Goal: Task Accomplishment & Management: Use online tool/utility

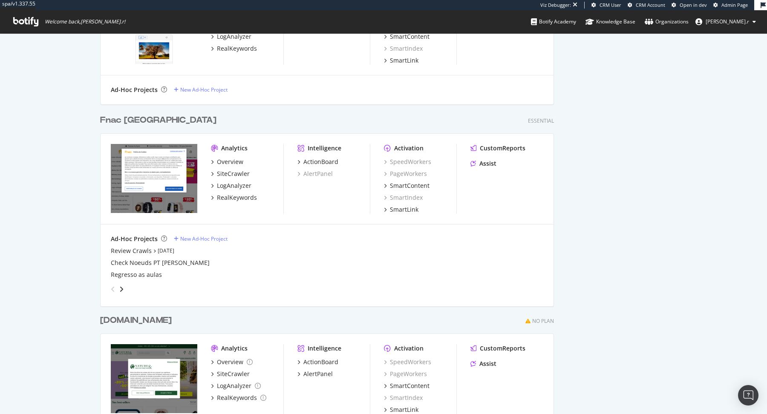
scroll to position [1168, 0]
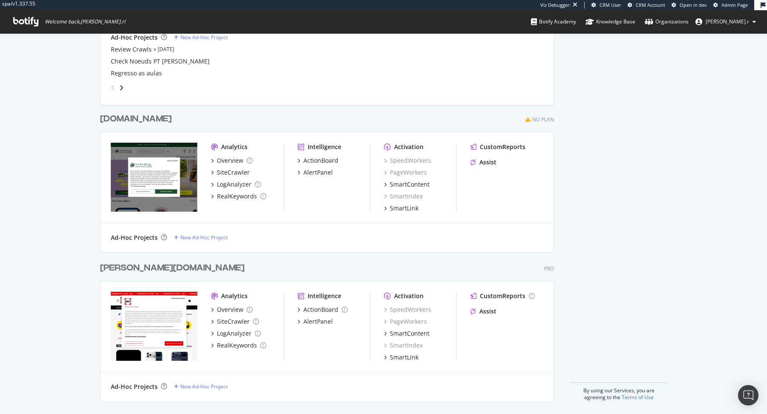
click at [116, 263] on div "darty.pt" at bounding box center [172, 268] width 145 height 12
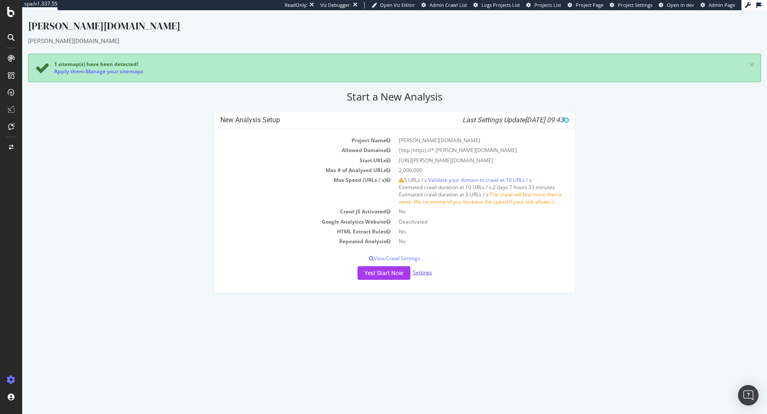
click at [429, 270] on link "Settings" at bounding box center [422, 272] width 19 height 7
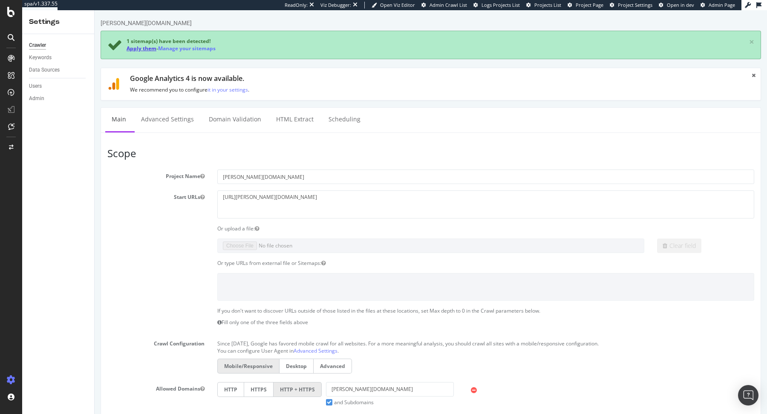
click at [137, 52] on link "Apply them" at bounding box center [142, 48] width 30 height 7
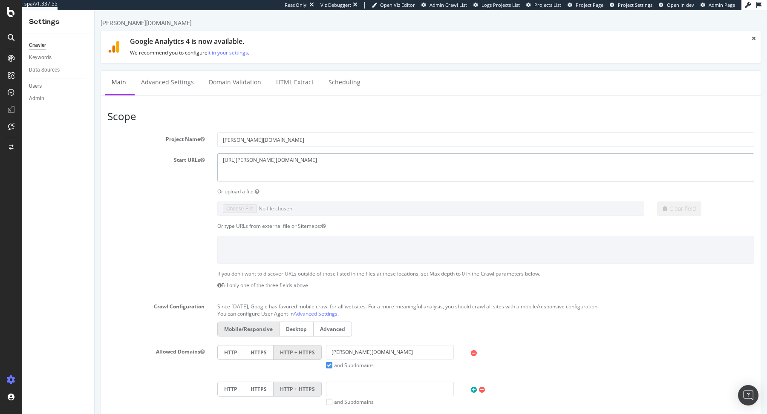
click at [269, 168] on textarea "https://darty.pt" at bounding box center [485, 167] width 537 height 28
click at [241, 160] on textarea "https://darty.pt" at bounding box center [485, 167] width 537 height 28
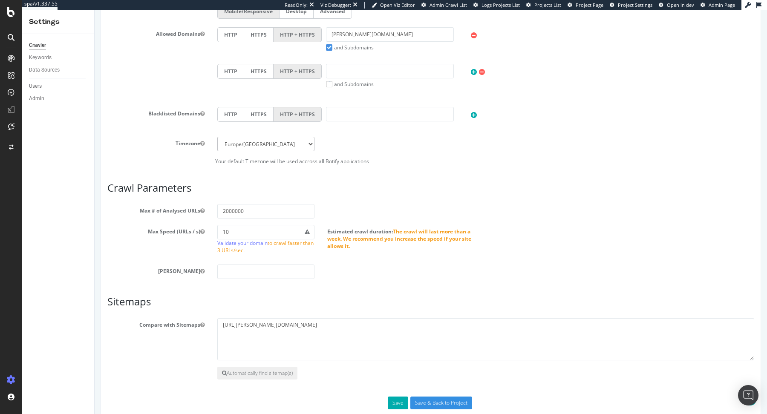
scroll to position [331, 0]
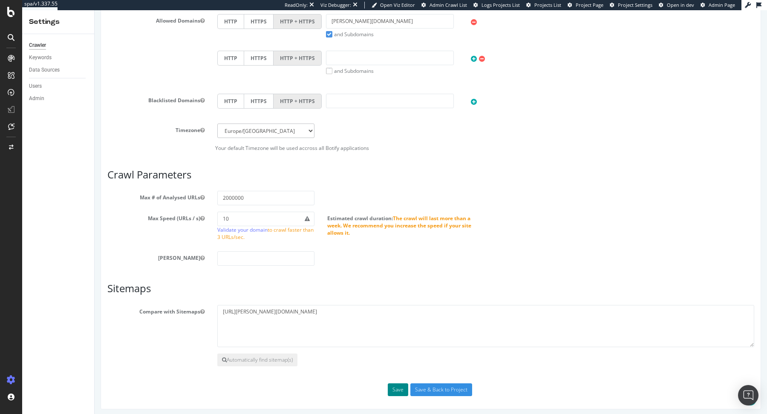
click at [395, 387] on button "Save" at bounding box center [398, 390] width 20 height 13
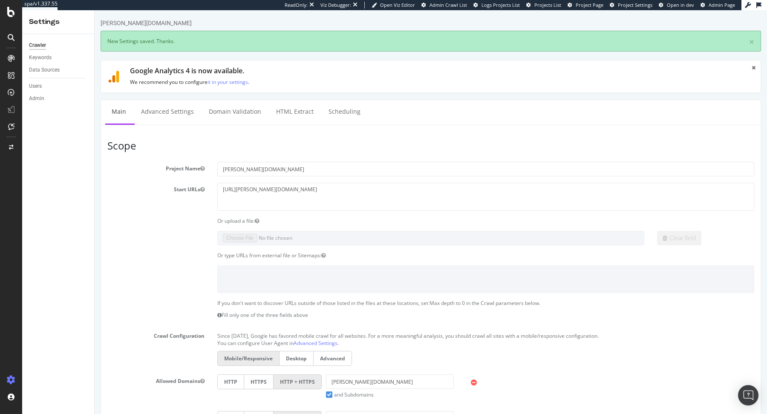
scroll to position [0, 0]
click at [175, 122] on link "Advanced Settings" at bounding box center [168, 111] width 66 height 23
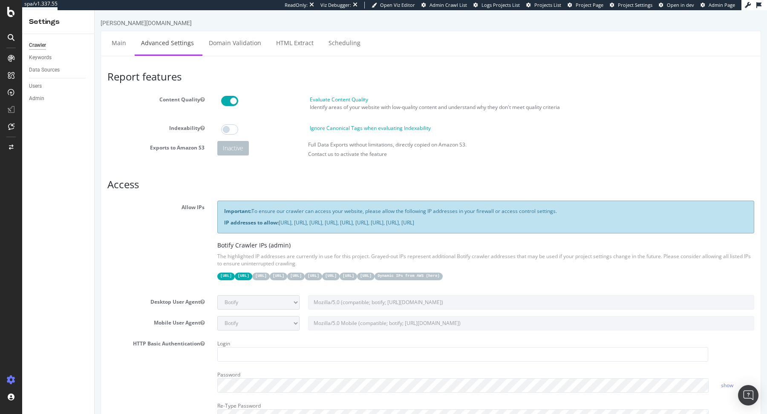
scroll to position [633, 0]
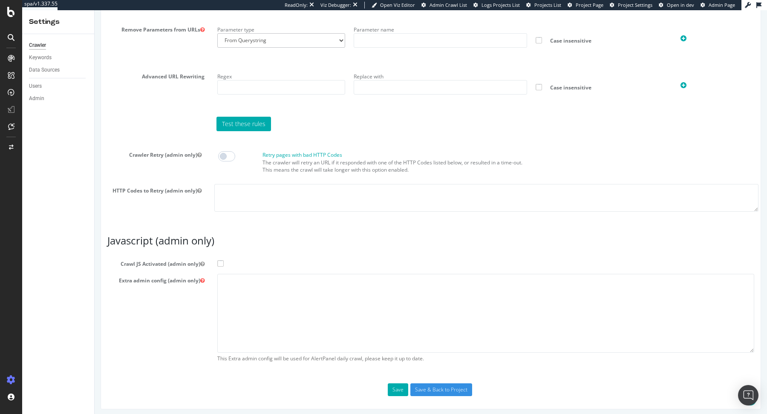
click at [226, 151] on span at bounding box center [226, 156] width 17 height 10
click at [245, 191] on textarea at bounding box center [486, 198] width 544 height 28
type textarea "5xx"
click at [392, 385] on button "Save" at bounding box center [398, 390] width 20 height 13
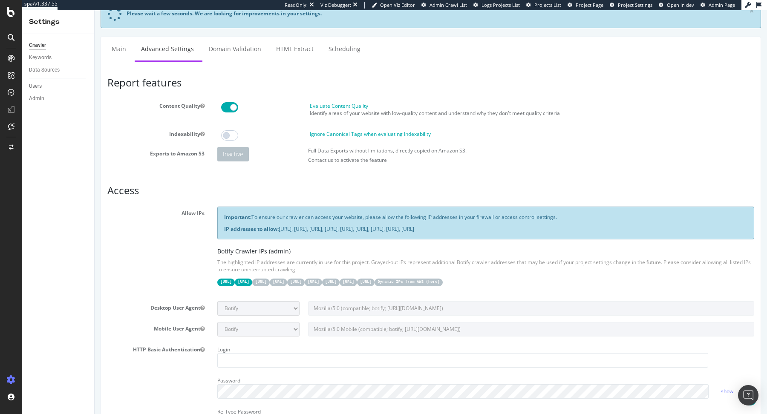
scroll to position [0, 0]
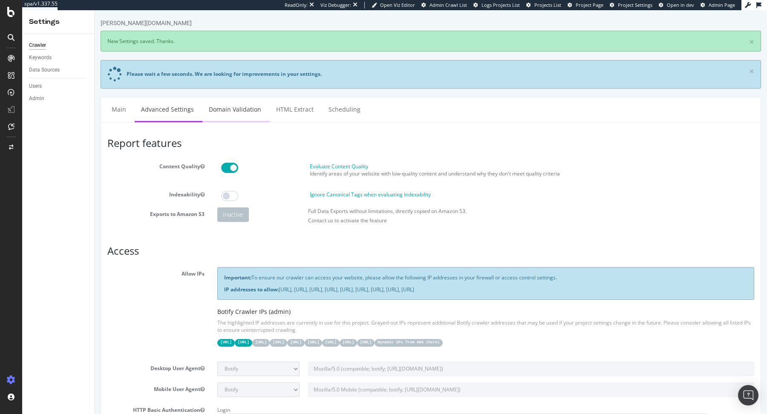
click at [235, 117] on link "Domain Validation" at bounding box center [235, 109] width 65 height 23
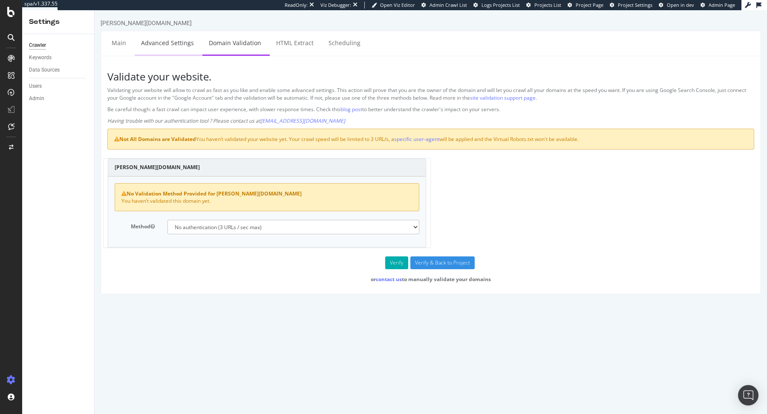
click at [174, 35] on link "Advanced Settings" at bounding box center [168, 42] width 66 height 23
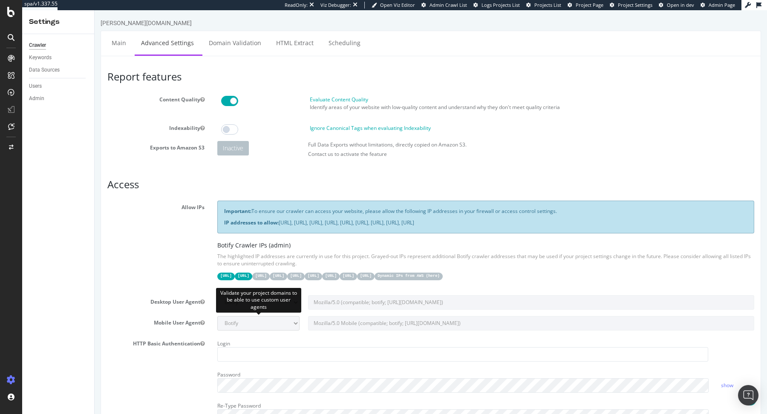
scroll to position [633, 0]
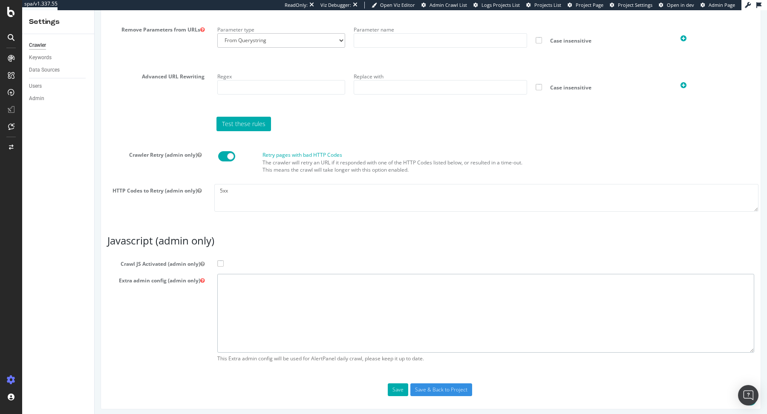
click at [275, 317] on textarea at bounding box center [485, 313] width 537 height 79
paste textarea "{ "flags": [ "cube" ], "beta": { "pap_mini_rules": [ "+ *mediamarkt.pt/*", "+ *…"
type textarea "{ "flags": [ "cube" ], "beta": { "pap_mini_rules": [ "+ *mediamarkt.pt/*", "+ *…"
click at [220, 260] on span at bounding box center [220, 263] width 6 height 6
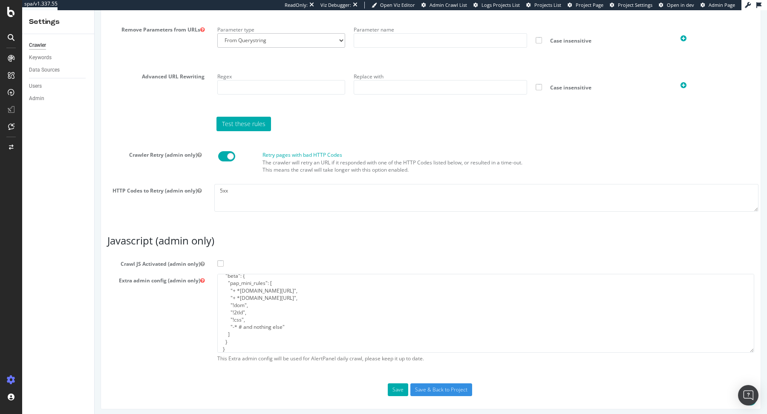
click at [95, 10] on input "Crawl JS Activated (admin only)" at bounding box center [95, 10] width 0 height 0
click at [397, 388] on button "Save" at bounding box center [398, 390] width 20 height 13
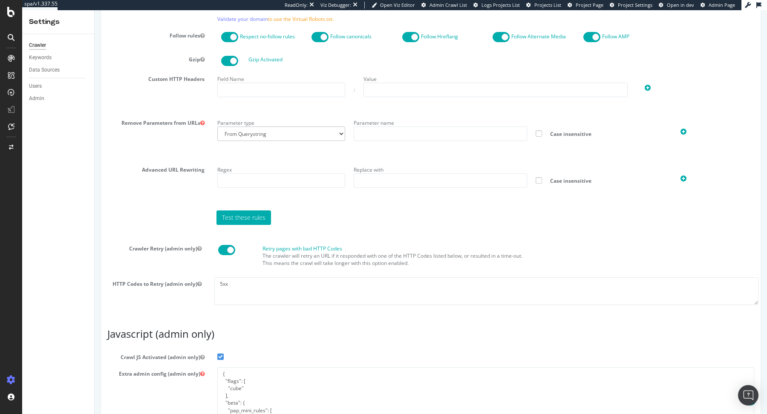
scroll to position [662, 0]
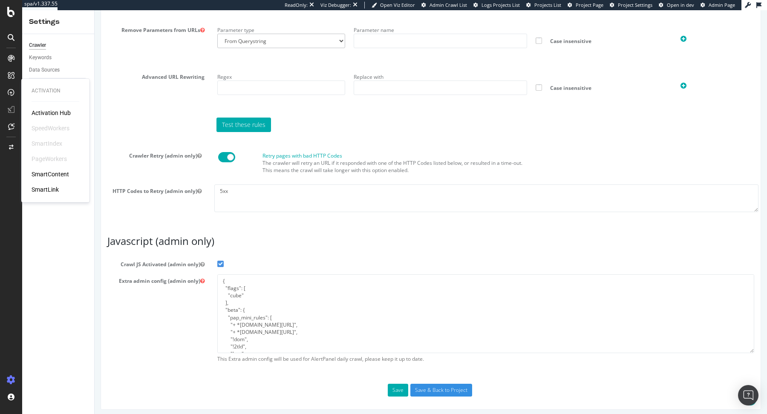
click at [131, 118] on div "Test these rules" at bounding box center [431, 125] width 656 height 14
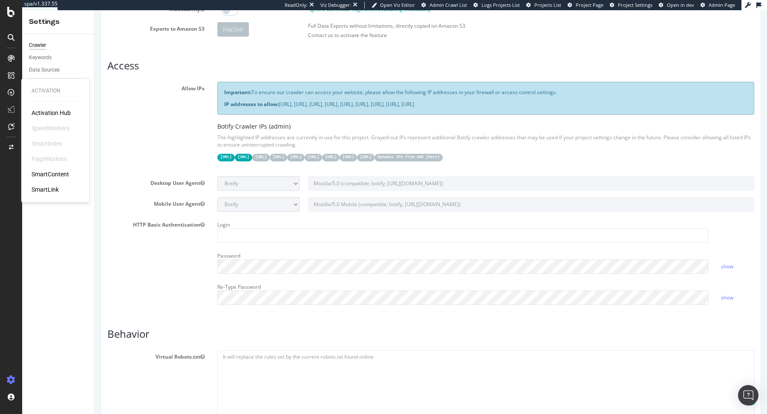
scroll to position [0, 0]
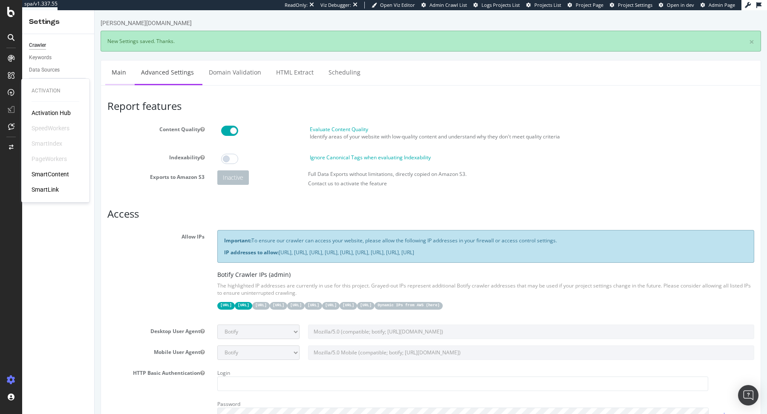
click at [127, 69] on link "Main" at bounding box center [118, 72] width 27 height 23
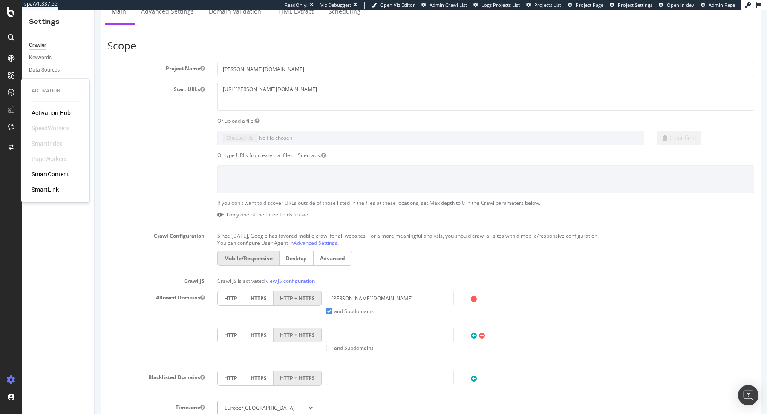
scroll to position [79, 0]
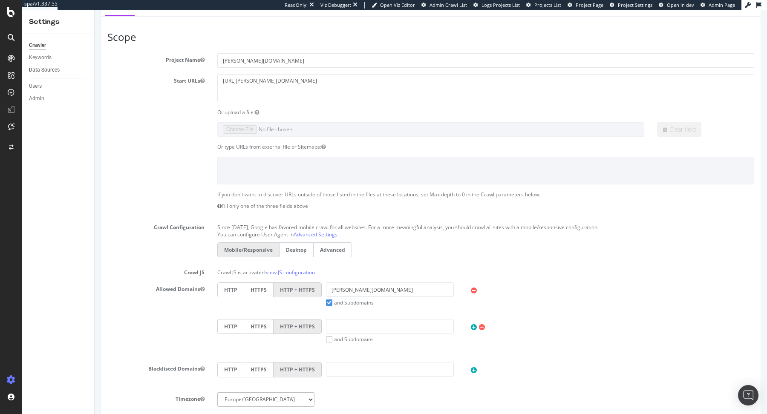
click at [61, 69] on link "Data Sources" at bounding box center [58, 70] width 59 height 9
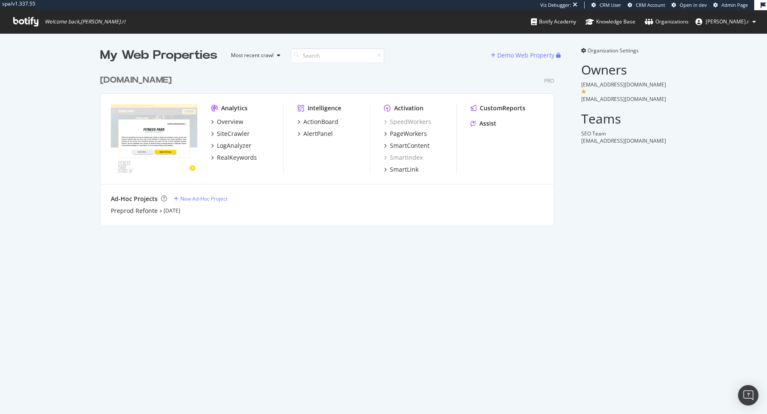
scroll to position [161, 460]
click at [138, 212] on div "Preprod Refonte" at bounding box center [134, 211] width 47 height 9
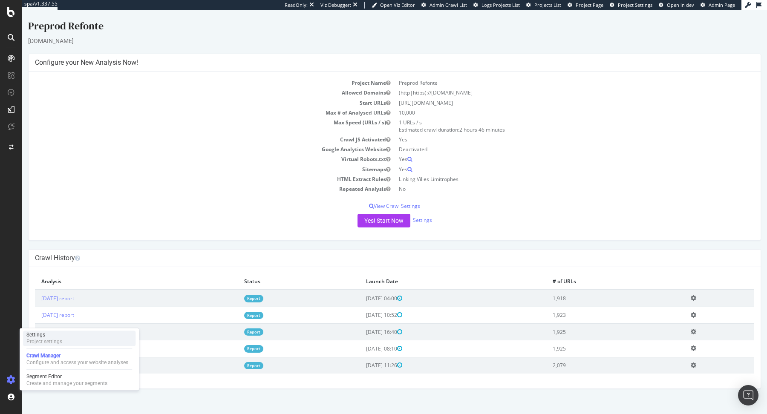
click at [64, 333] on div "Settings Project settings" at bounding box center [79, 338] width 113 height 15
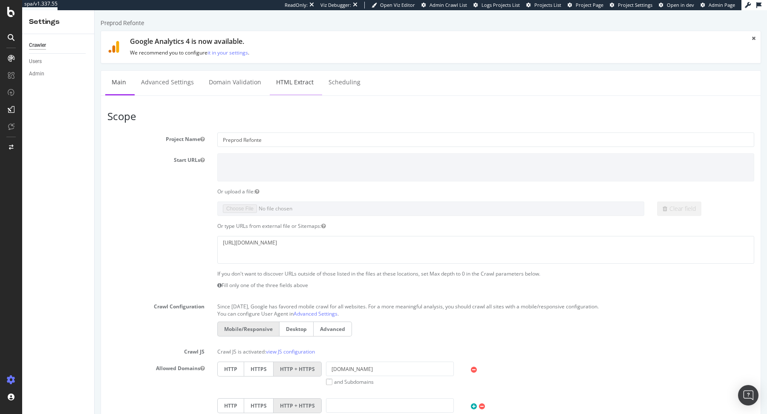
click at [291, 87] on link "HTML Extract" at bounding box center [295, 82] width 50 height 23
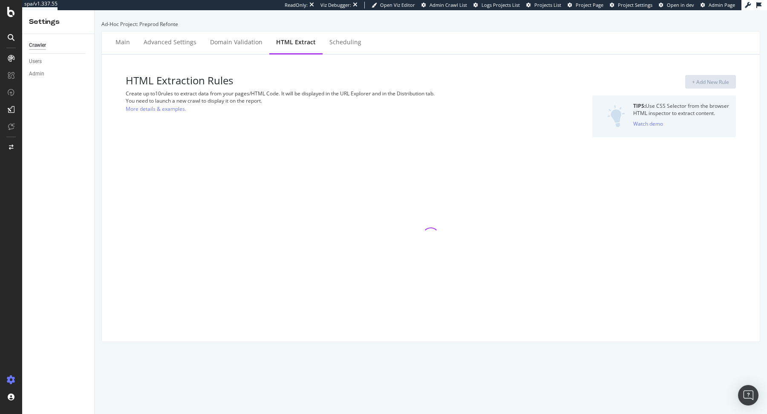
select select "exist"
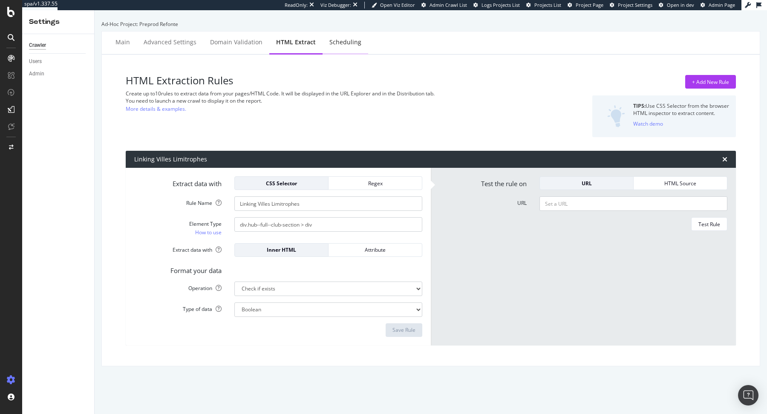
click at [339, 52] on div "Scheduling" at bounding box center [346, 42] width 46 height 23
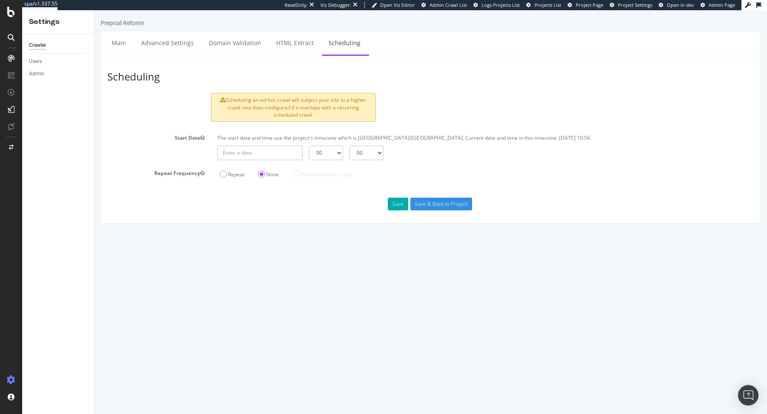
click at [280, 149] on input "text" at bounding box center [259, 153] width 85 height 14
type input "2025-10-06"
click at [249, 209] on td "6" at bounding box center [248, 211] width 20 height 13
click at [285, 153] on input "2025-10-06" at bounding box center [259, 153] width 85 height 14
click at [324, 156] on select "00 01 02 03 04 05 06 07 08 09 10 11 12 13 14 15 16 17 18 19 20 21 22 23" at bounding box center [326, 153] width 34 height 14
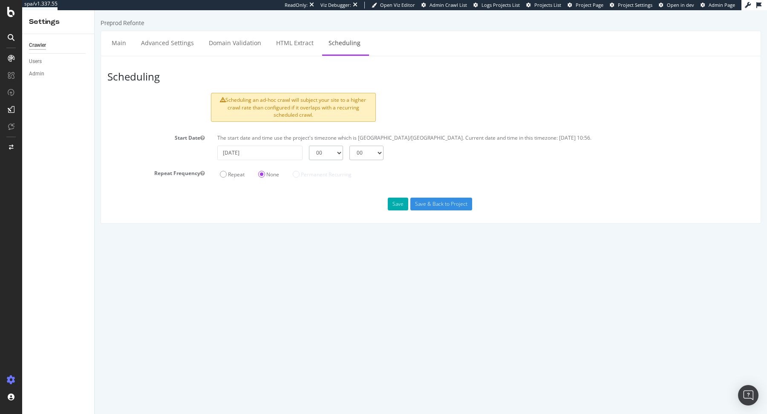
select select "23"
click at [309, 146] on select "00 01 02 03 04 05 06 07 08 09 10 11 12 13 14 15 16 17 18 19 20 21 22 23" at bounding box center [326, 153] width 34 height 14
click at [373, 153] on select "00 15 30 45" at bounding box center [367, 153] width 34 height 14
select select "30"
click at [350, 146] on select "00 15 30 45" at bounding box center [367, 153] width 34 height 14
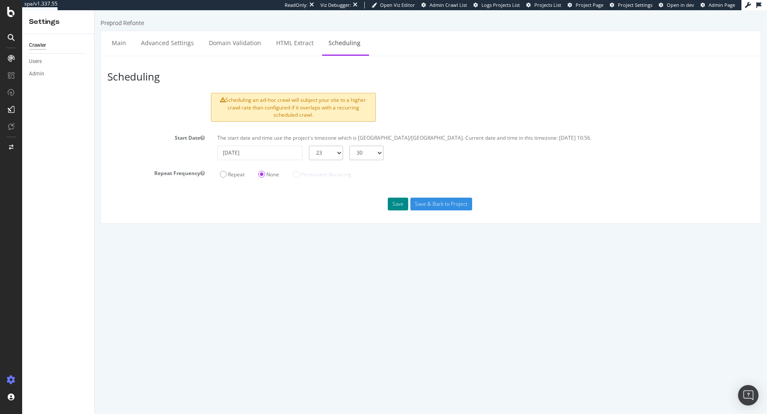
click at [399, 201] on button "Save" at bounding box center [398, 204] width 20 height 13
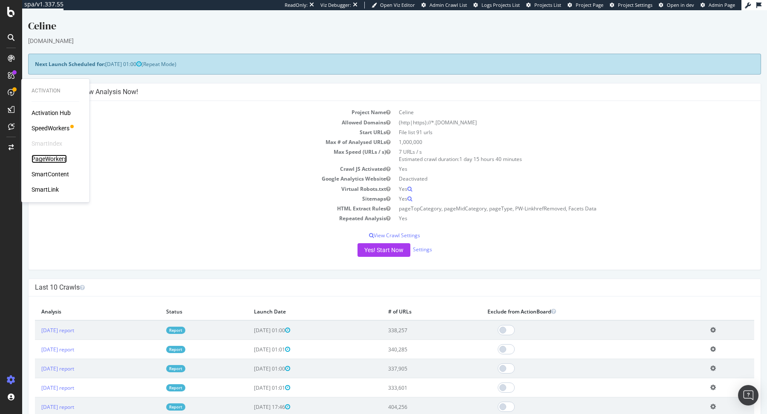
click at [58, 161] on div "PageWorkers" at bounding box center [49, 159] width 35 height 9
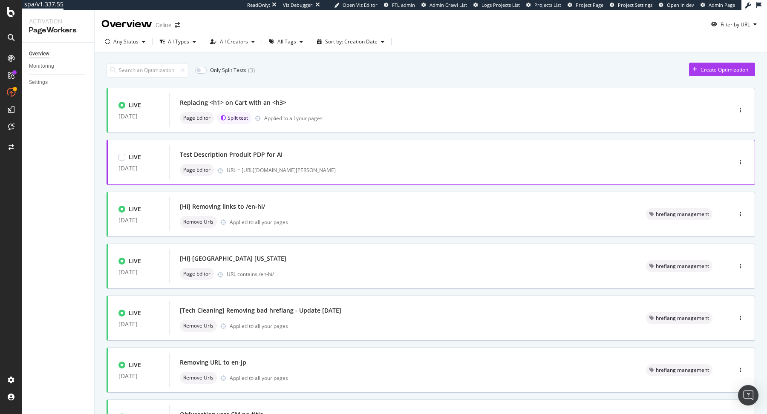
click at [409, 156] on div "Test Description Produit PDP for AI" at bounding box center [438, 155] width 516 height 12
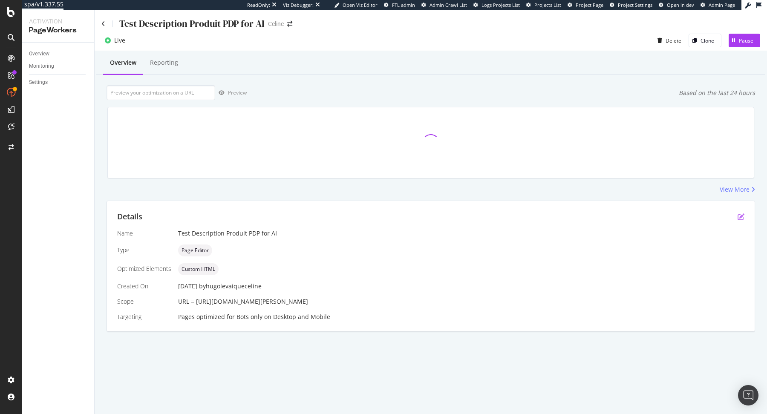
click at [739, 217] on icon "pen-to-square" at bounding box center [741, 217] width 7 height 7
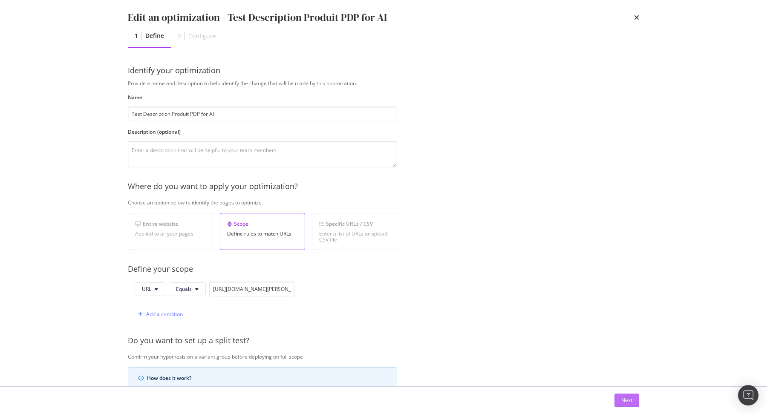
click at [620, 403] on button "Next" at bounding box center [627, 401] width 25 height 14
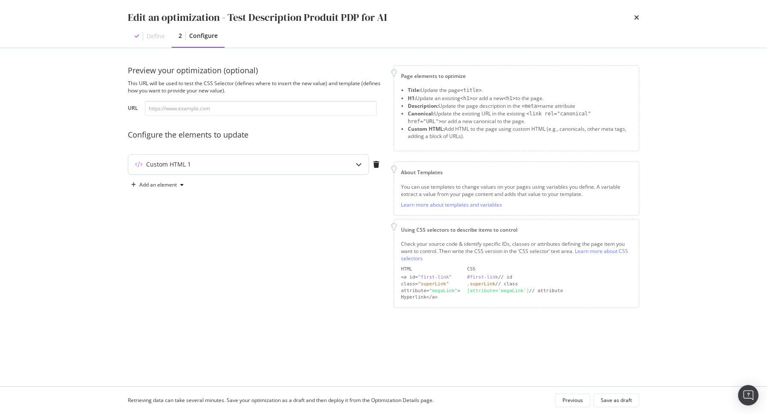
click at [341, 156] on div "Custom HTML 1" at bounding box center [248, 165] width 240 height 20
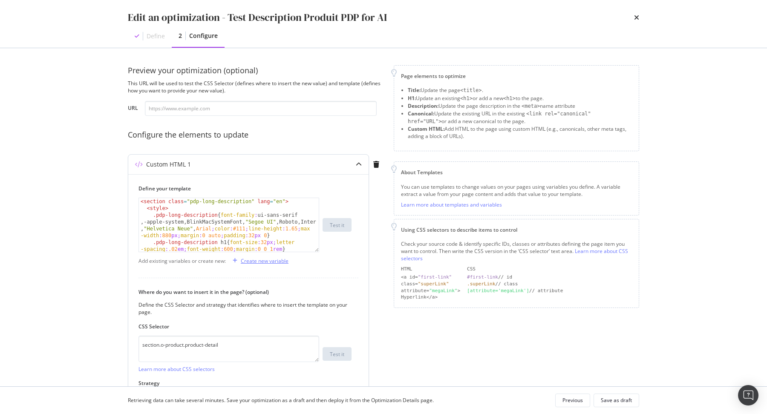
click at [263, 262] on div "Create new variable" at bounding box center [265, 261] width 48 height 7
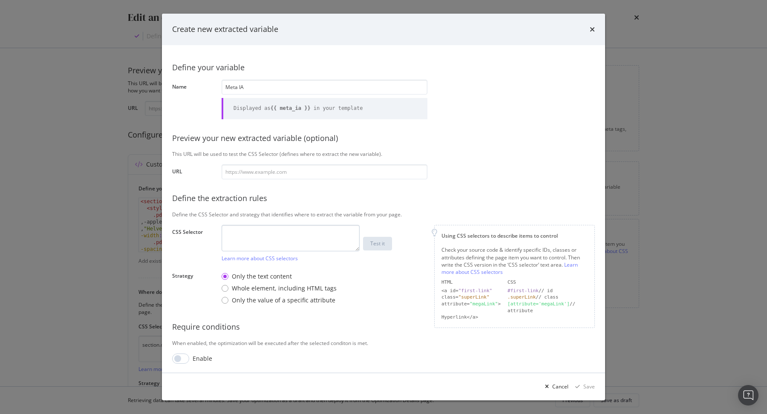
type input "Meta IA"
click at [301, 235] on textarea "modal" at bounding box center [291, 238] width 138 height 26
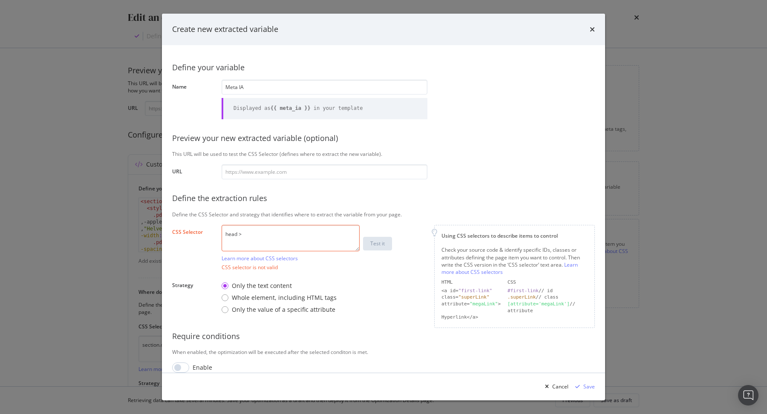
paste textarea "meta"
paste textarea "SW-ID"
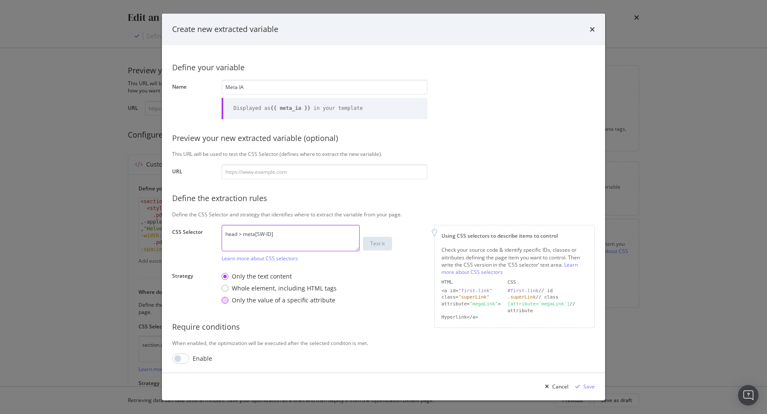
type textarea "head > meta[SW-ID]"
click at [307, 304] on div "Only the value of a specific attribute" at bounding box center [284, 300] width 104 height 9
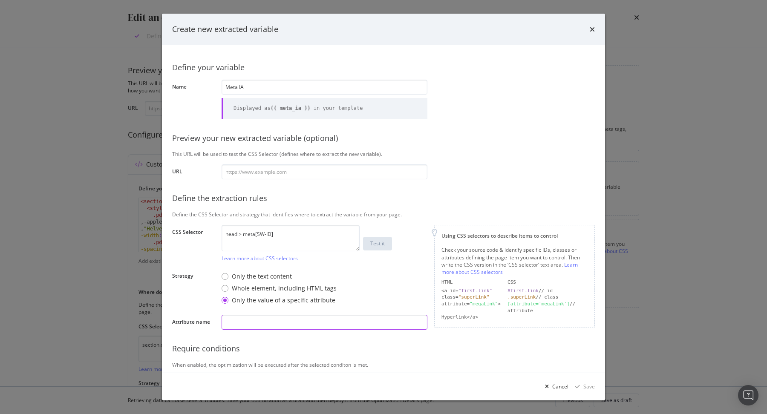
click at [302, 322] on input "modal" at bounding box center [325, 322] width 206 height 15
paste input "SW-ID"
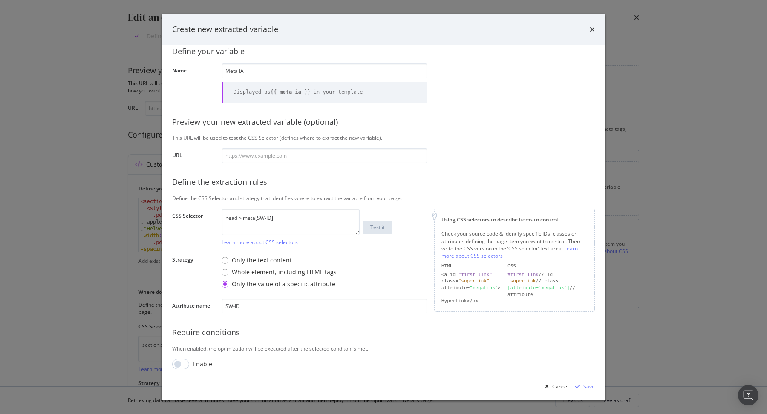
scroll to position [22, 0]
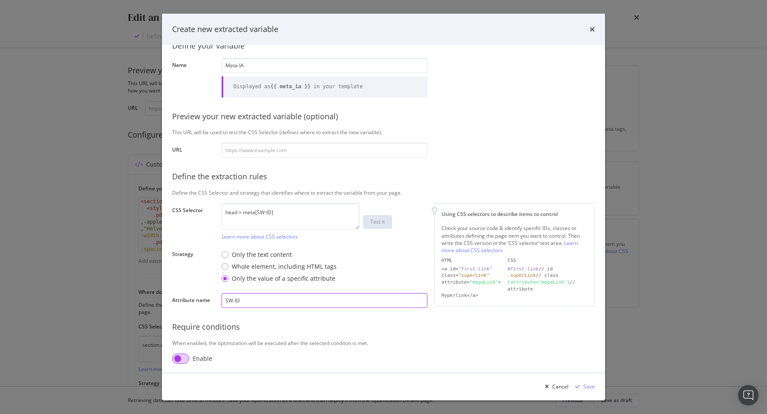
type input "SW-ID"
click at [181, 359] on input "modal" at bounding box center [180, 359] width 17 height 10
checkbox input "true"
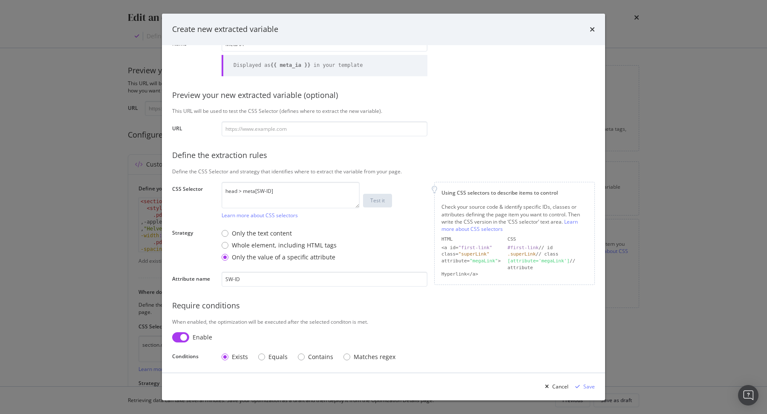
scroll to position [43, 0]
click at [578, 388] on icon "modal" at bounding box center [578, 387] width 5 height 5
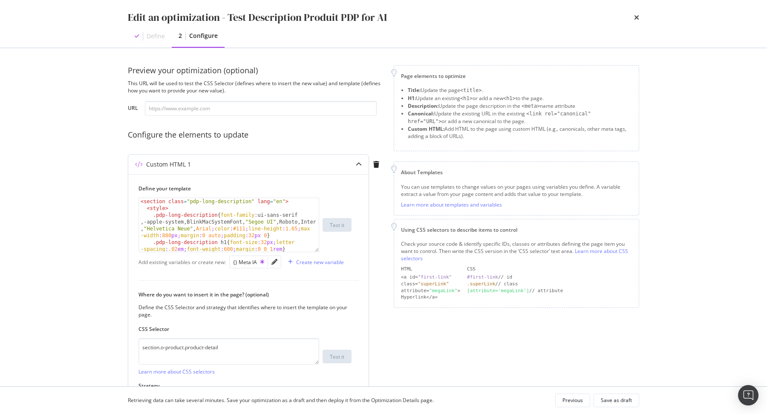
click at [179, 202] on div "< section class = "pdp-long-description" lang = "en" > < style > .pdp-long-desc…" at bounding box center [229, 235] width 181 height 75
type textarea "<section class="pdp-long-description" lang="en">"
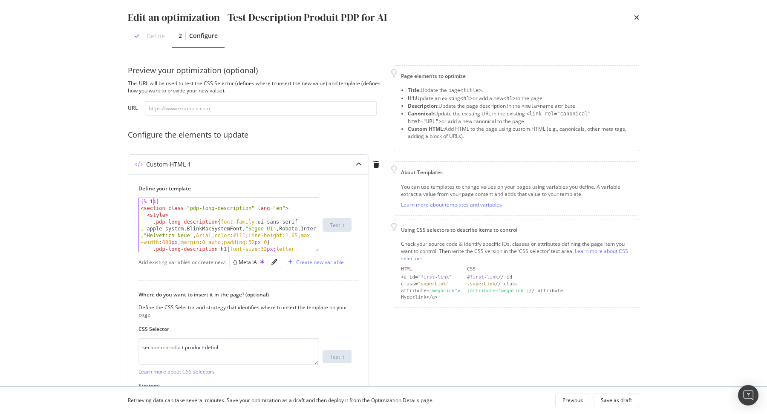
scroll to position [0, 1]
click at [244, 260] on div "{} Meta IA" at bounding box center [248, 262] width 31 height 7
click at [193, 202] on div "{% if meta_ia == or %} < section class = "pdp-long-description" lang = "en" > <…" at bounding box center [229, 235] width 181 height 75
click at [205, 201] on div "{% if meta_ia == or %} < section class = "pdp-long-description" lang = "en" > <…" at bounding box center [229, 235] width 181 height 75
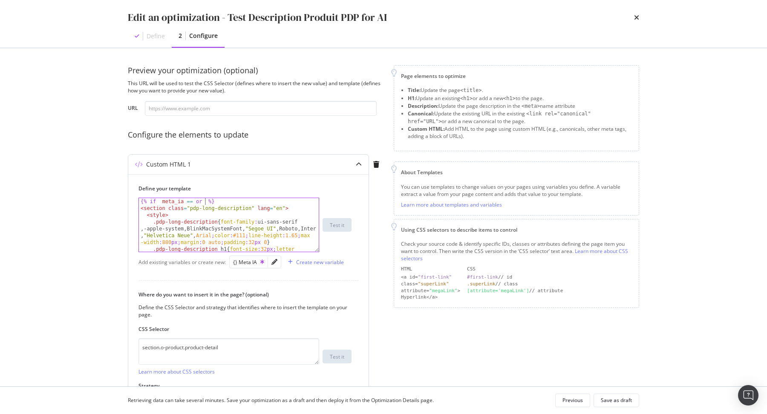
paste textarea "meta_ia =="
type textarea "{% if meta_ia == 25 or meta_ia == 26 or meta_ia == 27 %}"
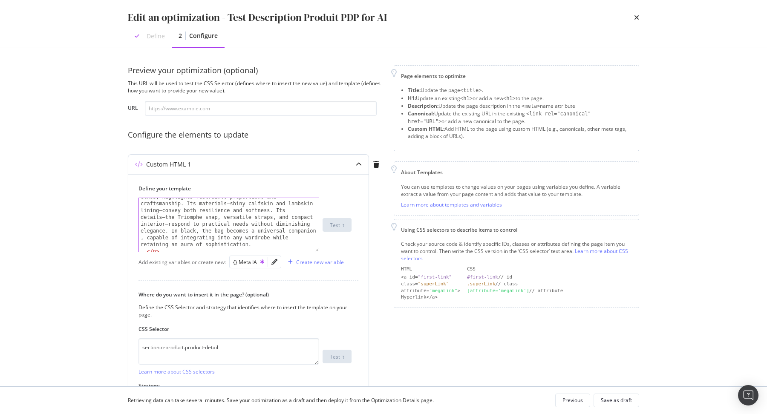
scroll to position [1324, 0]
click at [263, 246] on div "To choose the Teen [PERSON_NAME] is to invest in more than a handbag: it is to …" at bounding box center [229, 238] width 181 height 109
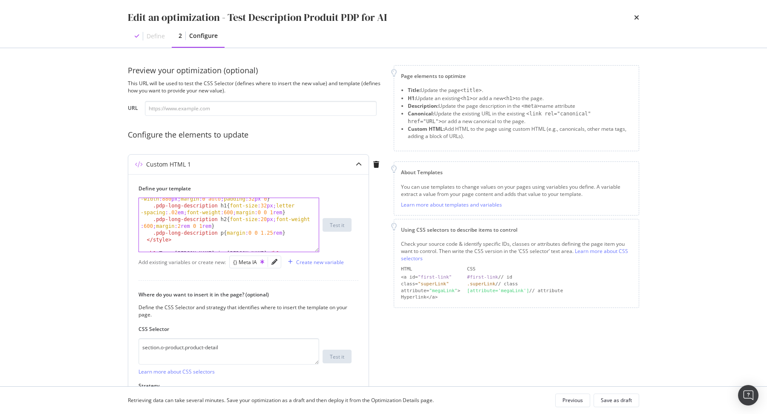
scroll to position [0, 0]
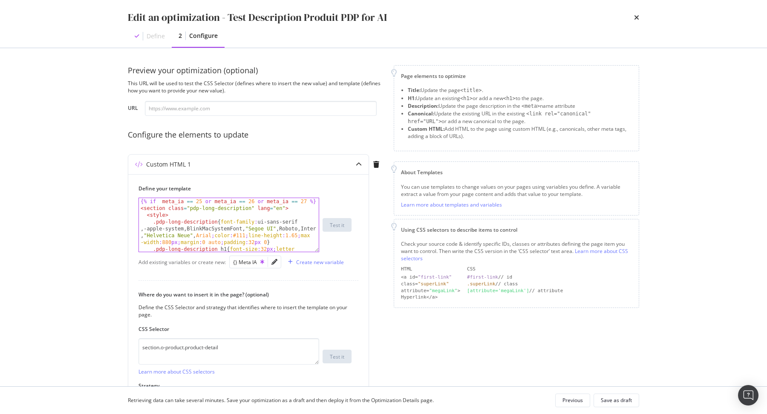
type textarea "{% endif %}"
click at [614, 396] on div "Save as draft" at bounding box center [616, 401] width 31 height 12
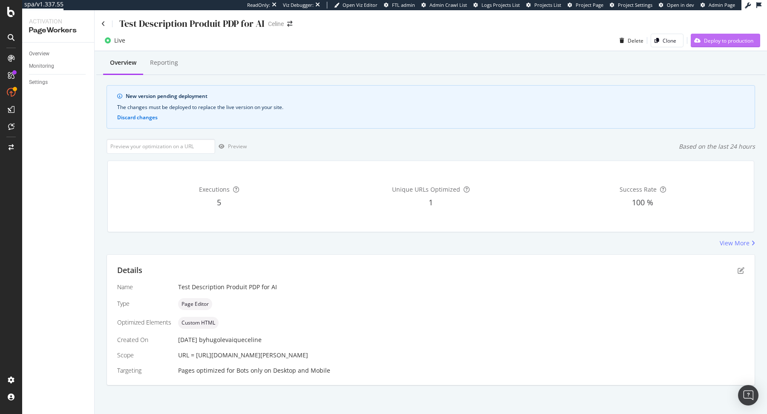
click at [734, 41] on div "Deploy to production" at bounding box center [728, 40] width 49 height 7
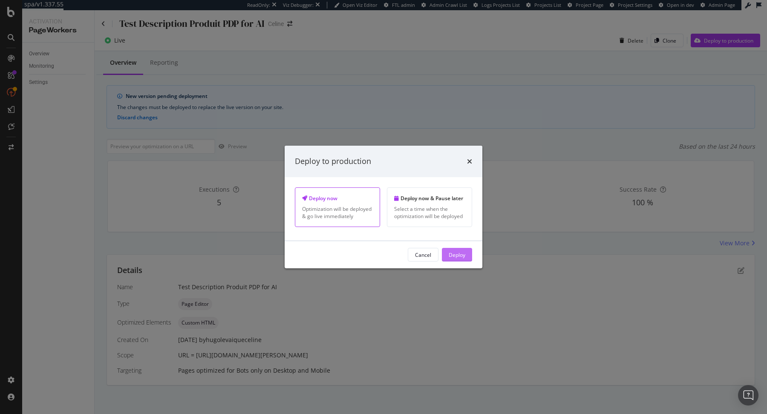
click at [461, 254] on div "Deploy" at bounding box center [457, 254] width 17 height 7
